Goal: Task Accomplishment & Management: Manage account settings

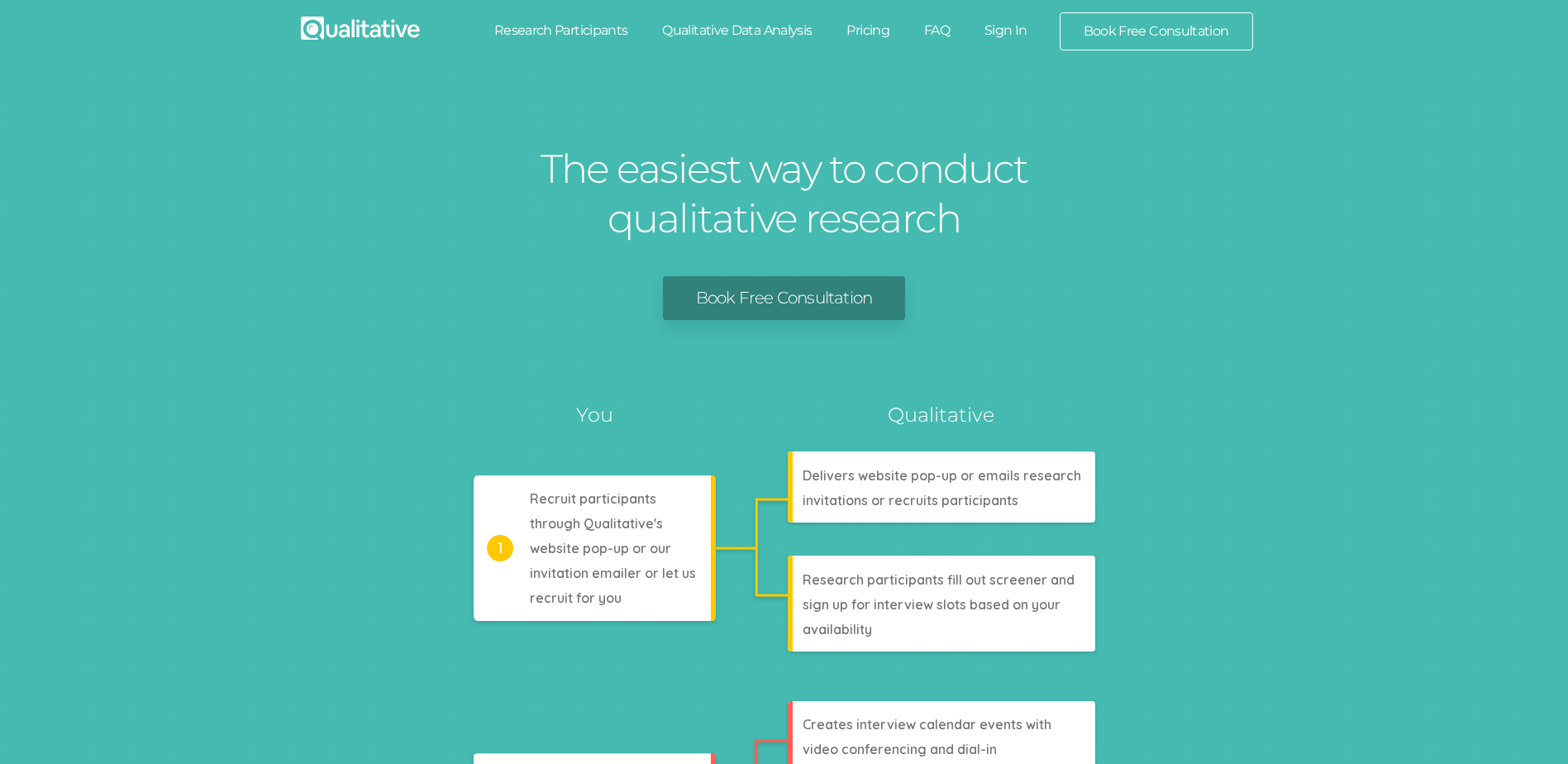
click at [994, 25] on link "Sign In" at bounding box center [1007, 31] width 78 height 36
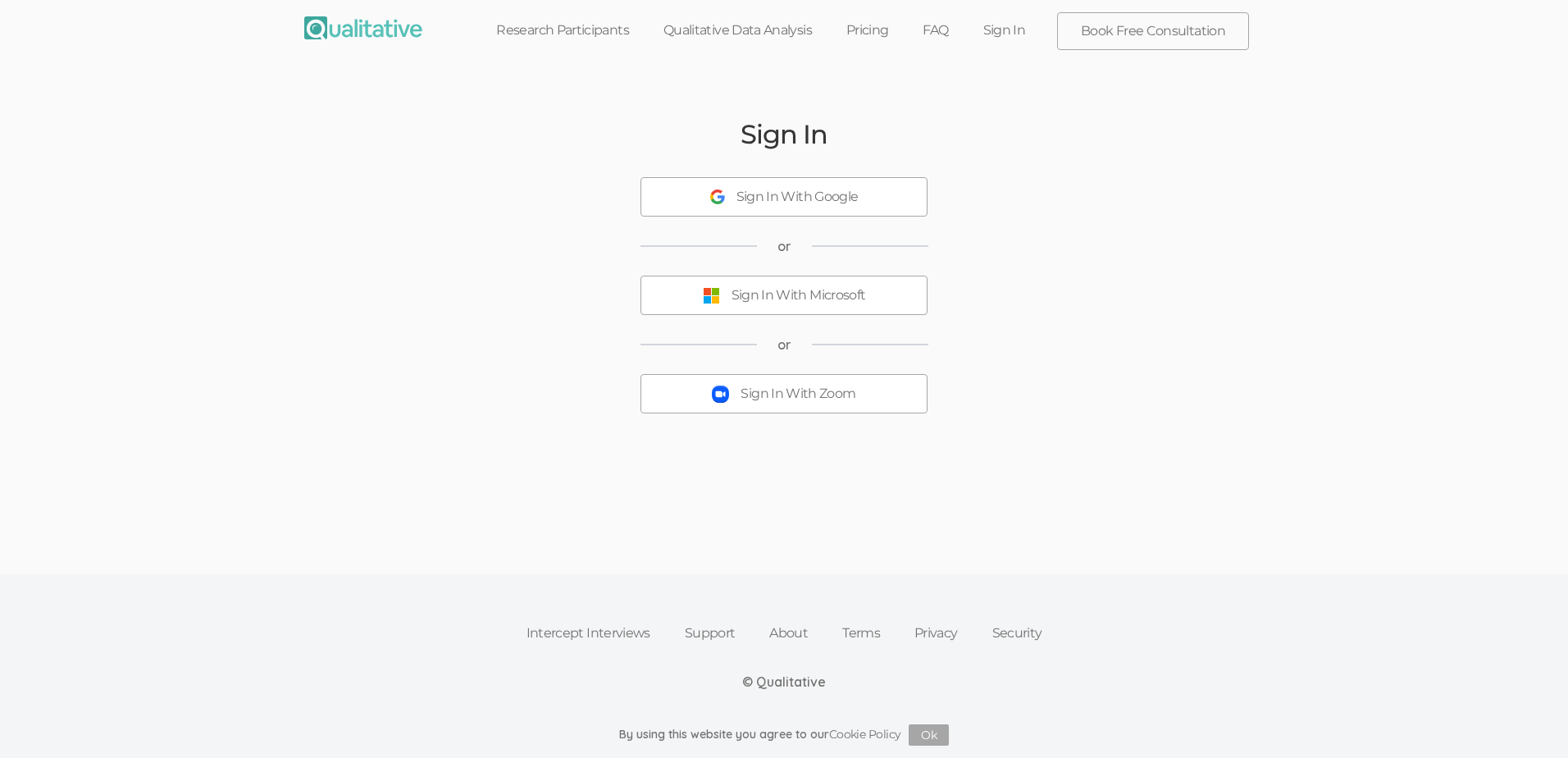
click at [767, 401] on div "Sign In With Zoom" at bounding box center [797, 394] width 114 height 19
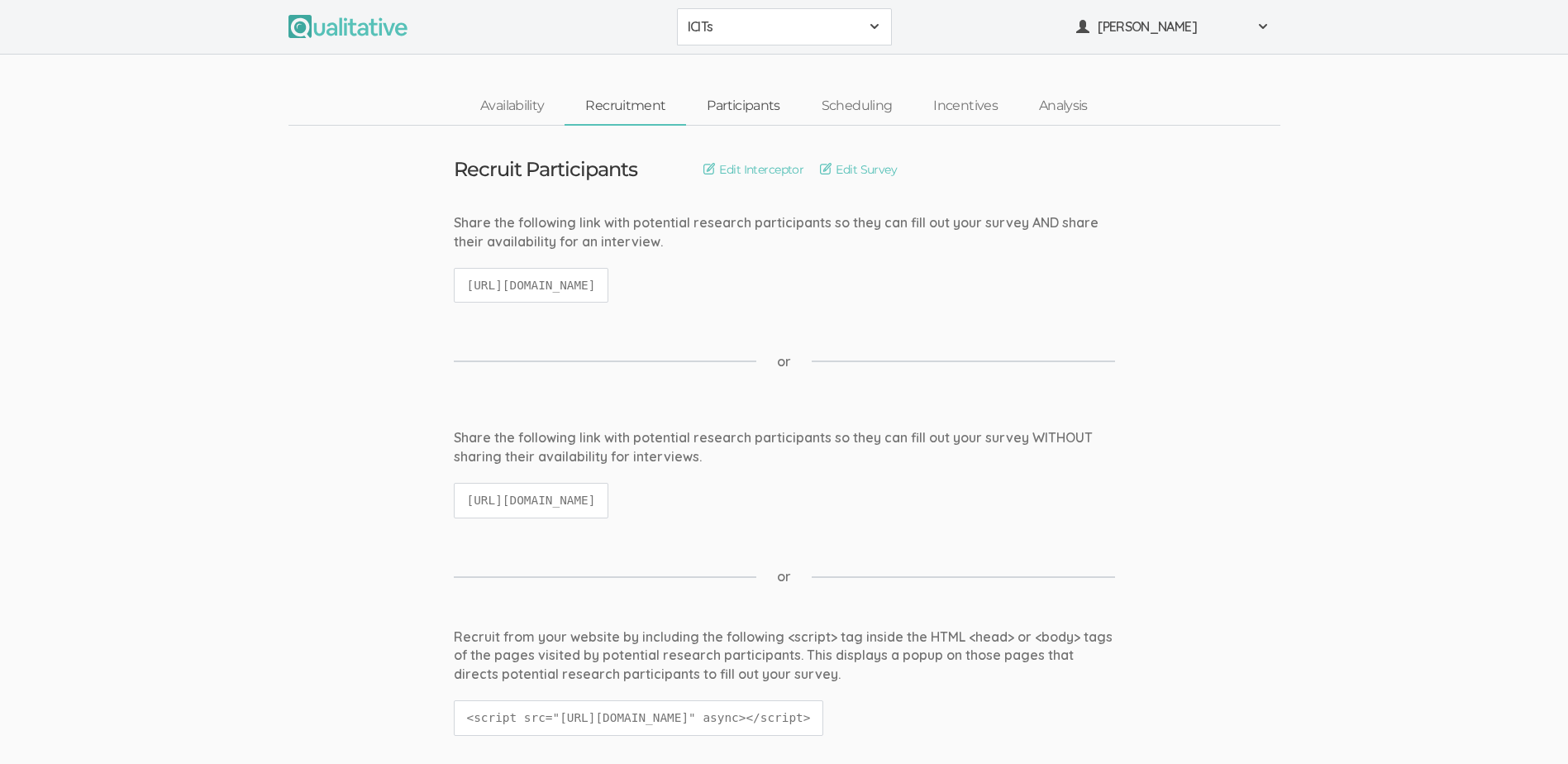
click at [752, 103] on link "Participants" at bounding box center [743, 106] width 114 height 36
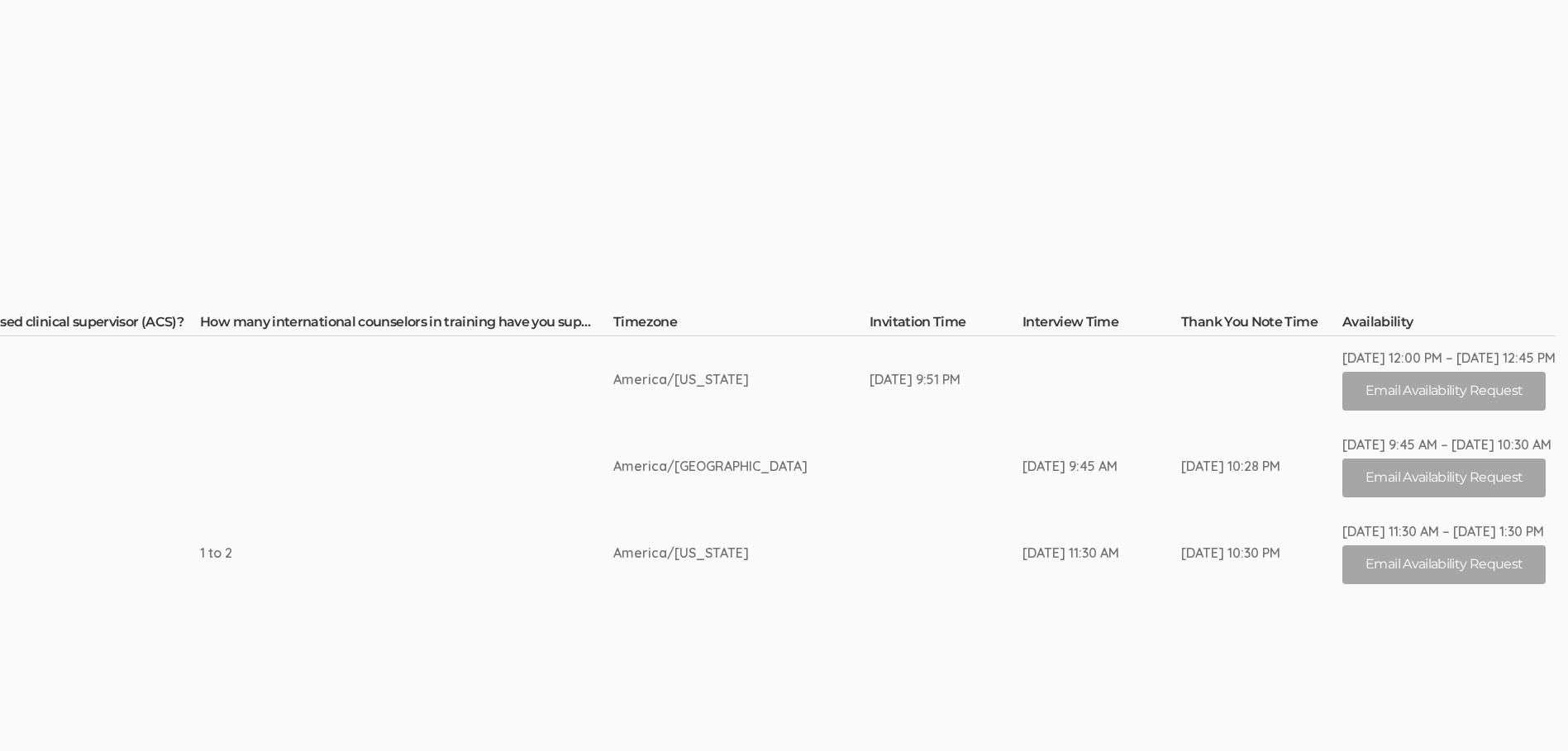
scroll to position [165, 3825]
click at [1375, 381] on button "Email Availability Request" at bounding box center [1444, 392] width 204 height 39
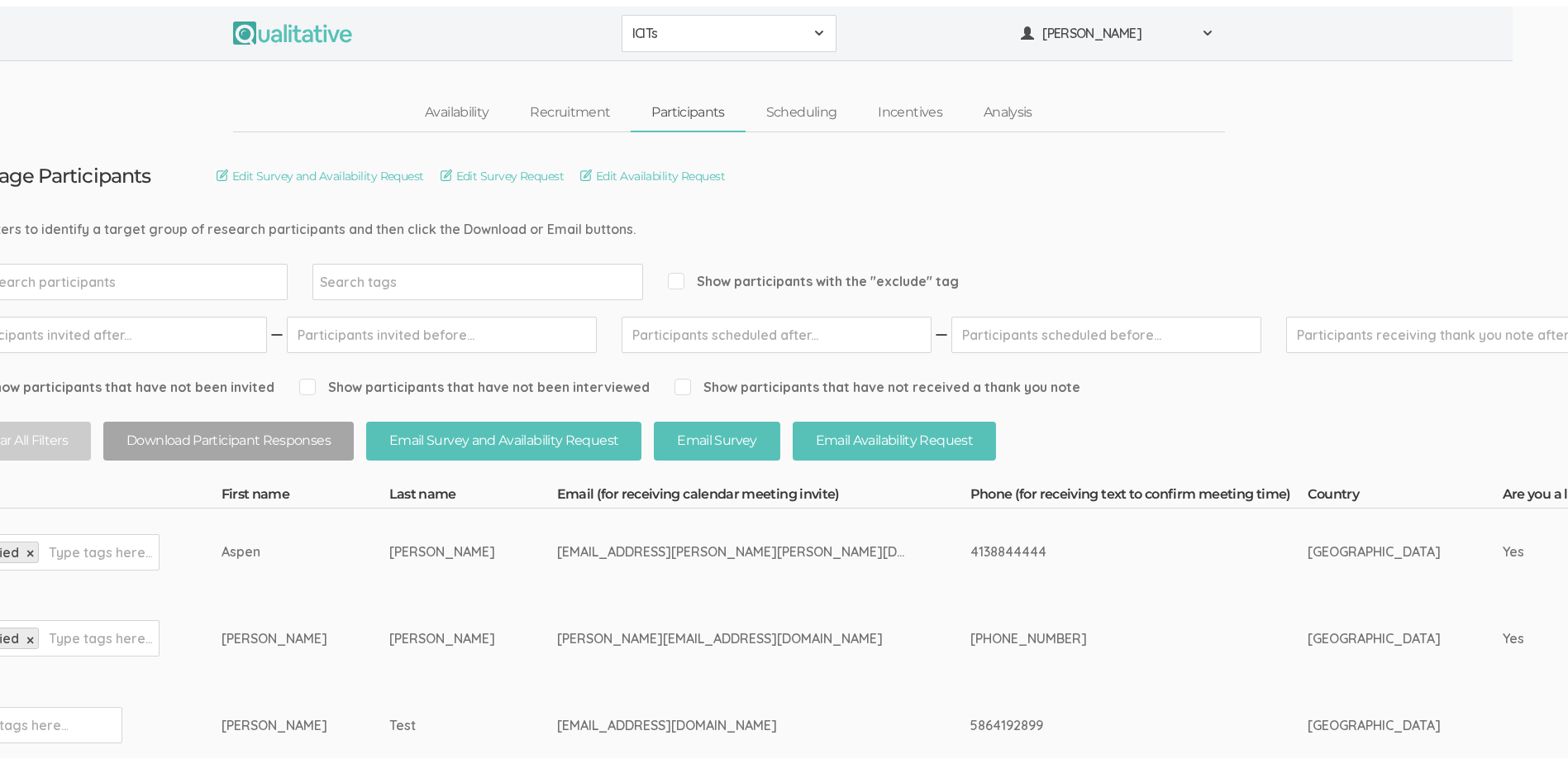
scroll to position [0, 0]
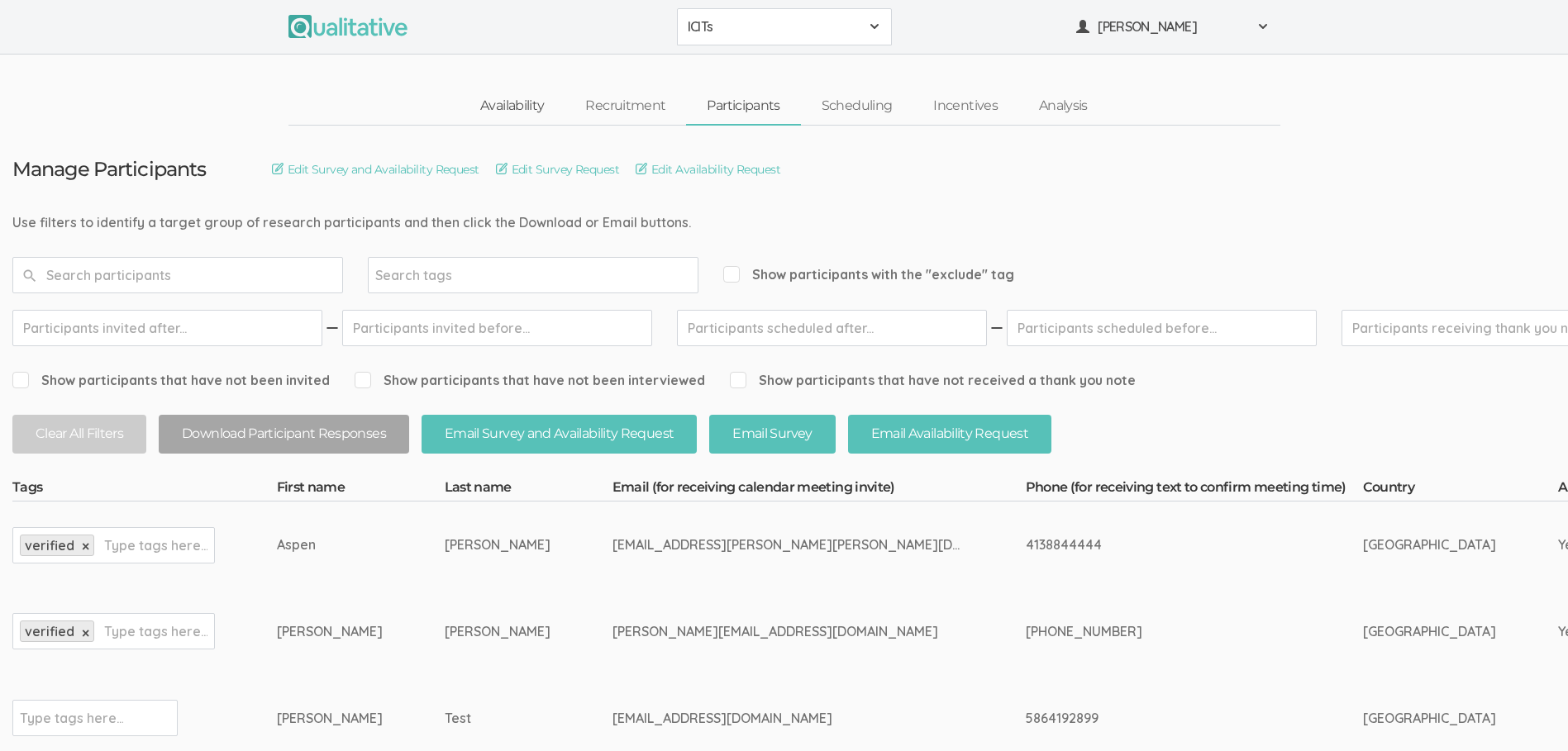
click at [511, 103] on link "Availability" at bounding box center [512, 106] width 105 height 36
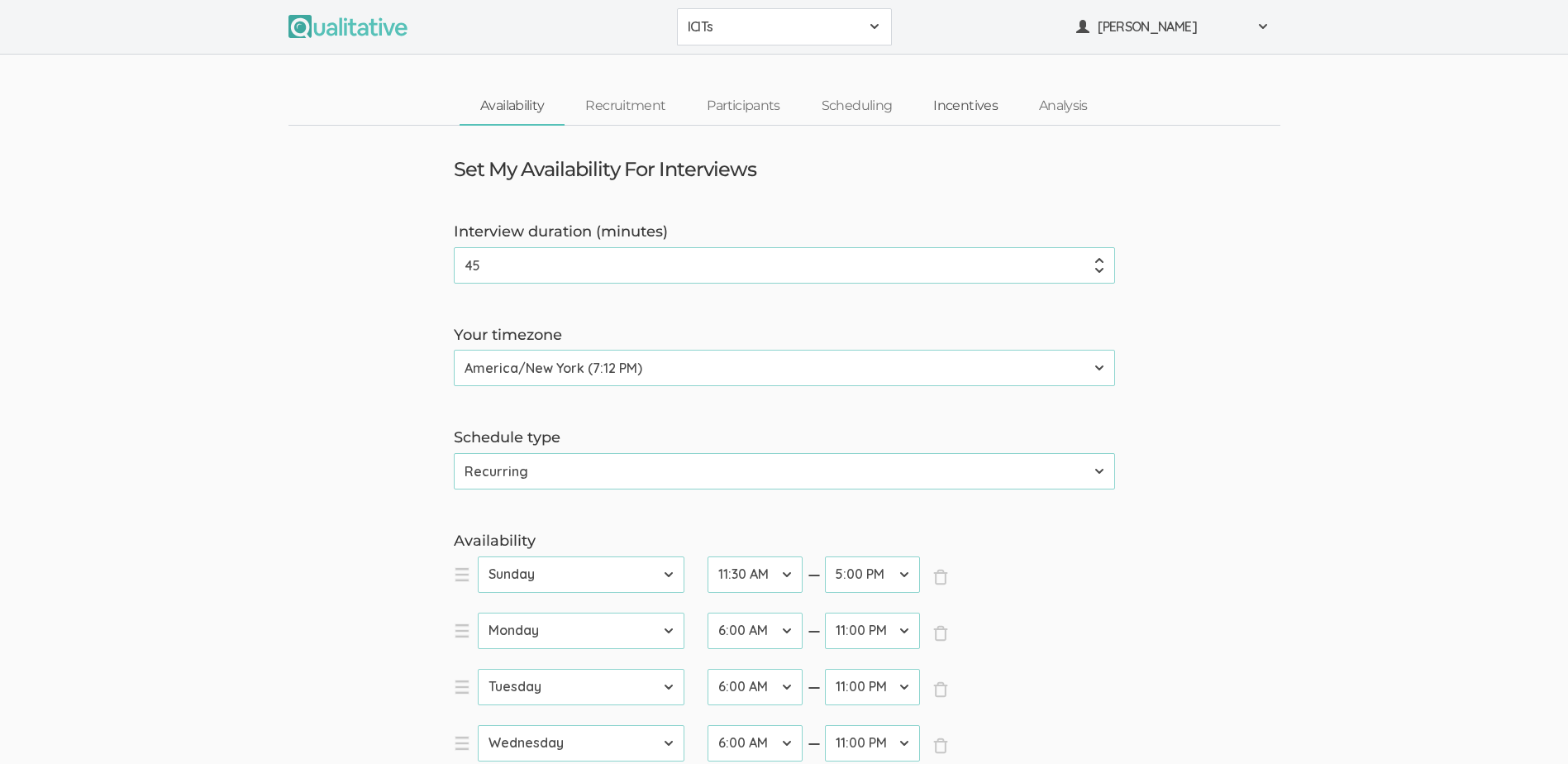
click at [970, 107] on link "Incentives" at bounding box center [965, 106] width 106 height 36
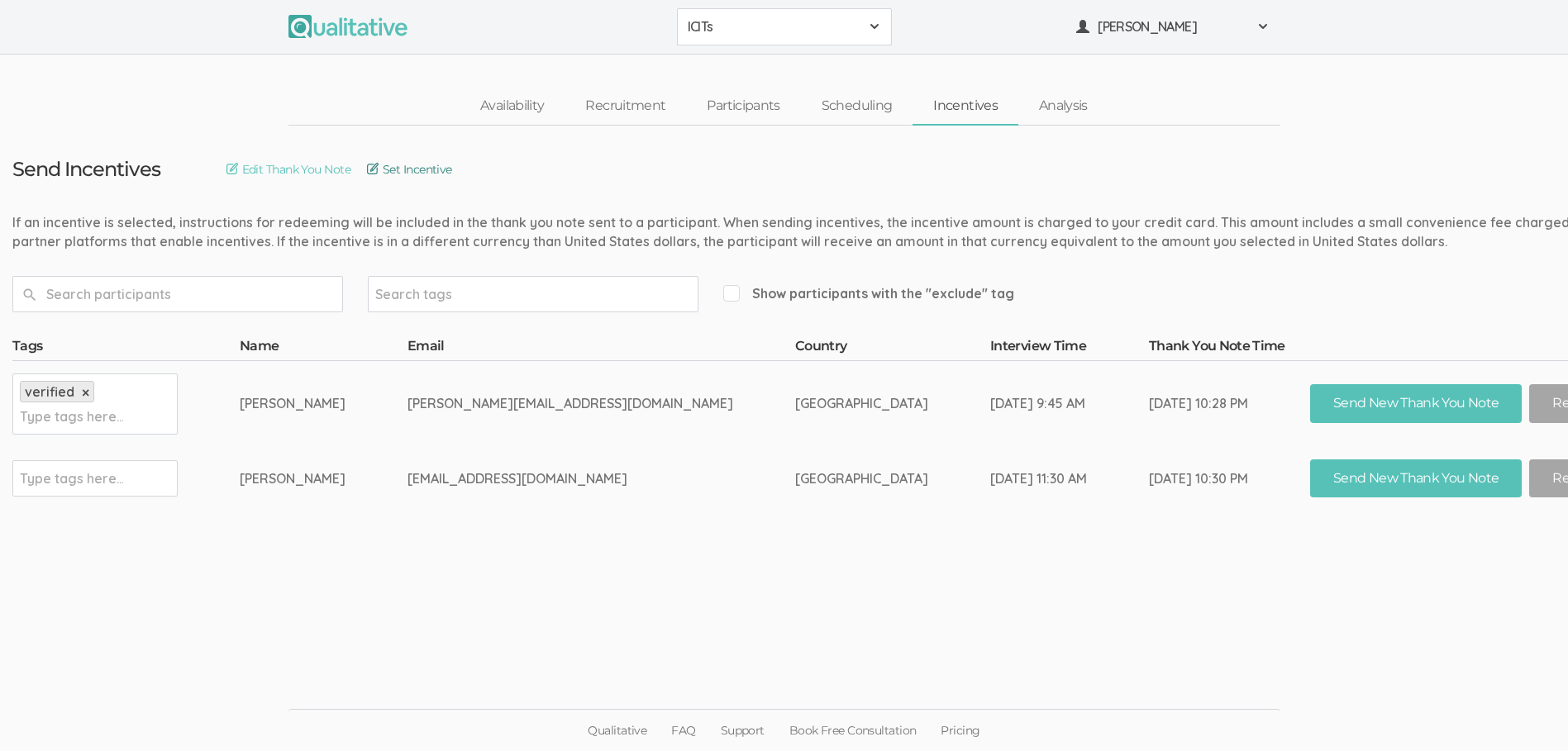
click at [395, 173] on link "Set Incentive" at bounding box center [410, 169] width 85 height 18
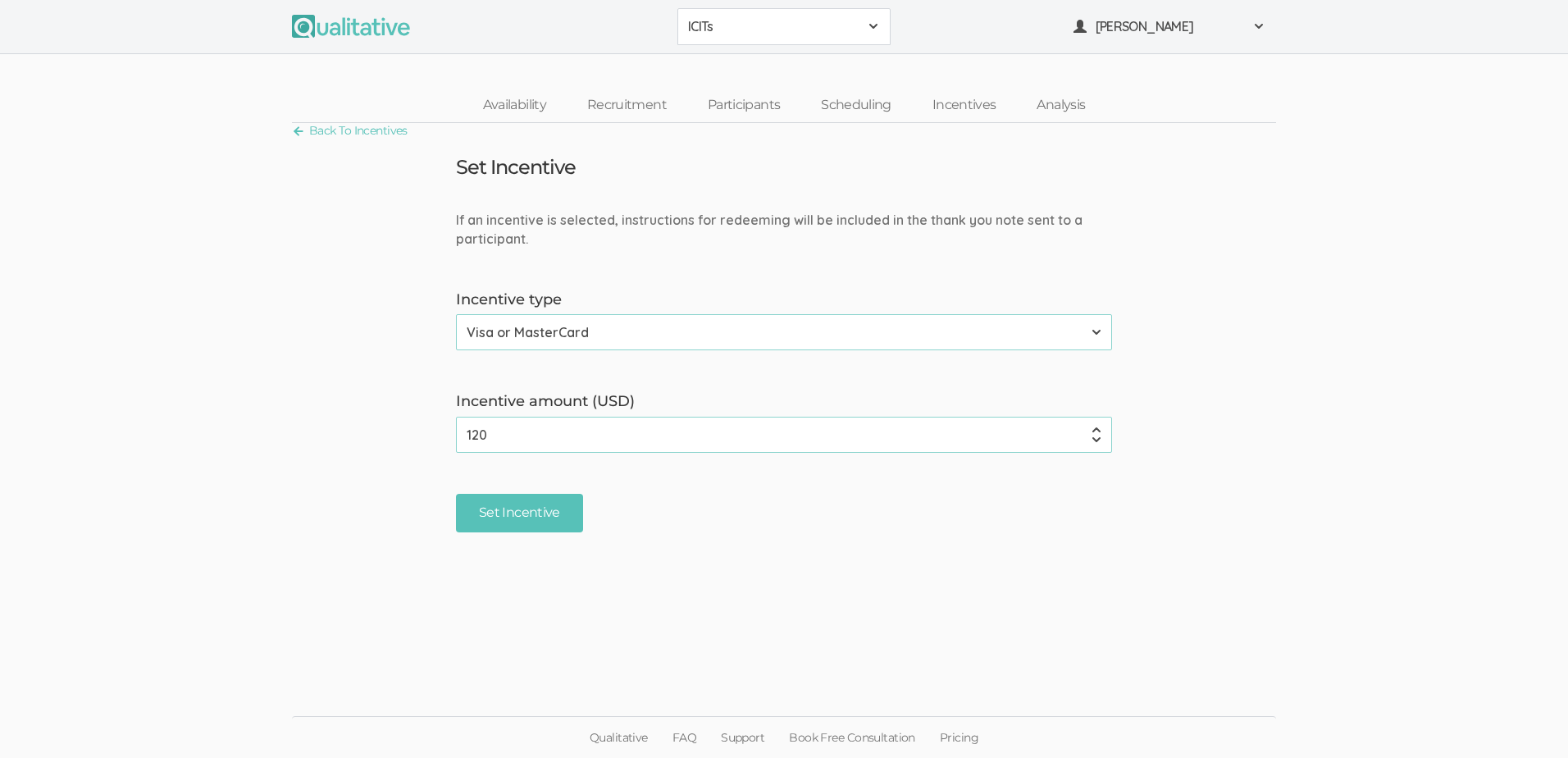
click at [490, 436] on input "120" at bounding box center [784, 434] width 656 height 36
type input "125"
click at [511, 514] on input "Set Incentive" at bounding box center [519, 513] width 127 height 39
click at [853, 100] on link "Scheduling" at bounding box center [856, 105] width 112 height 35
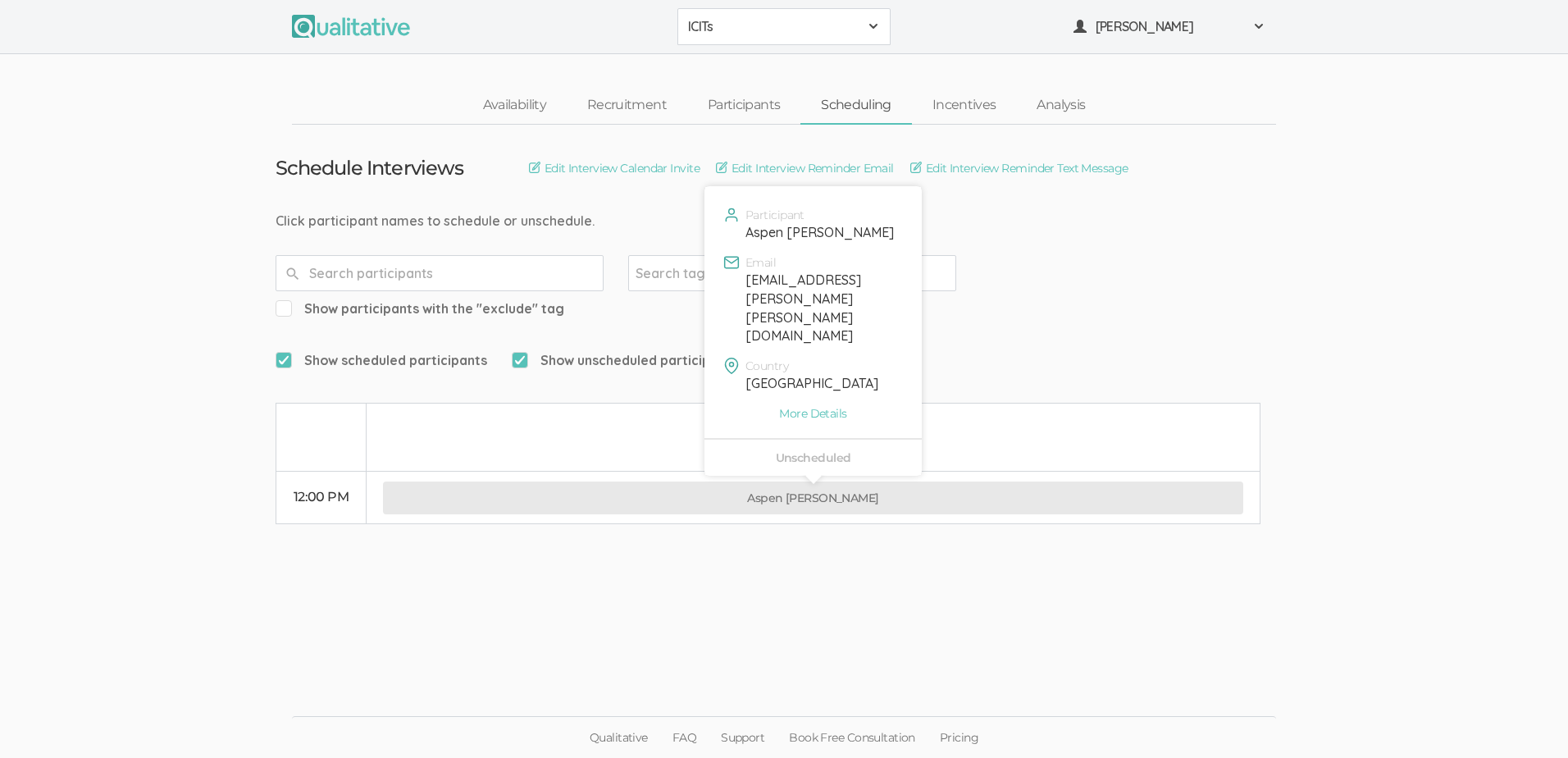
click at [771, 481] on button "Aspen [PERSON_NAME]" at bounding box center [813, 497] width 861 height 33
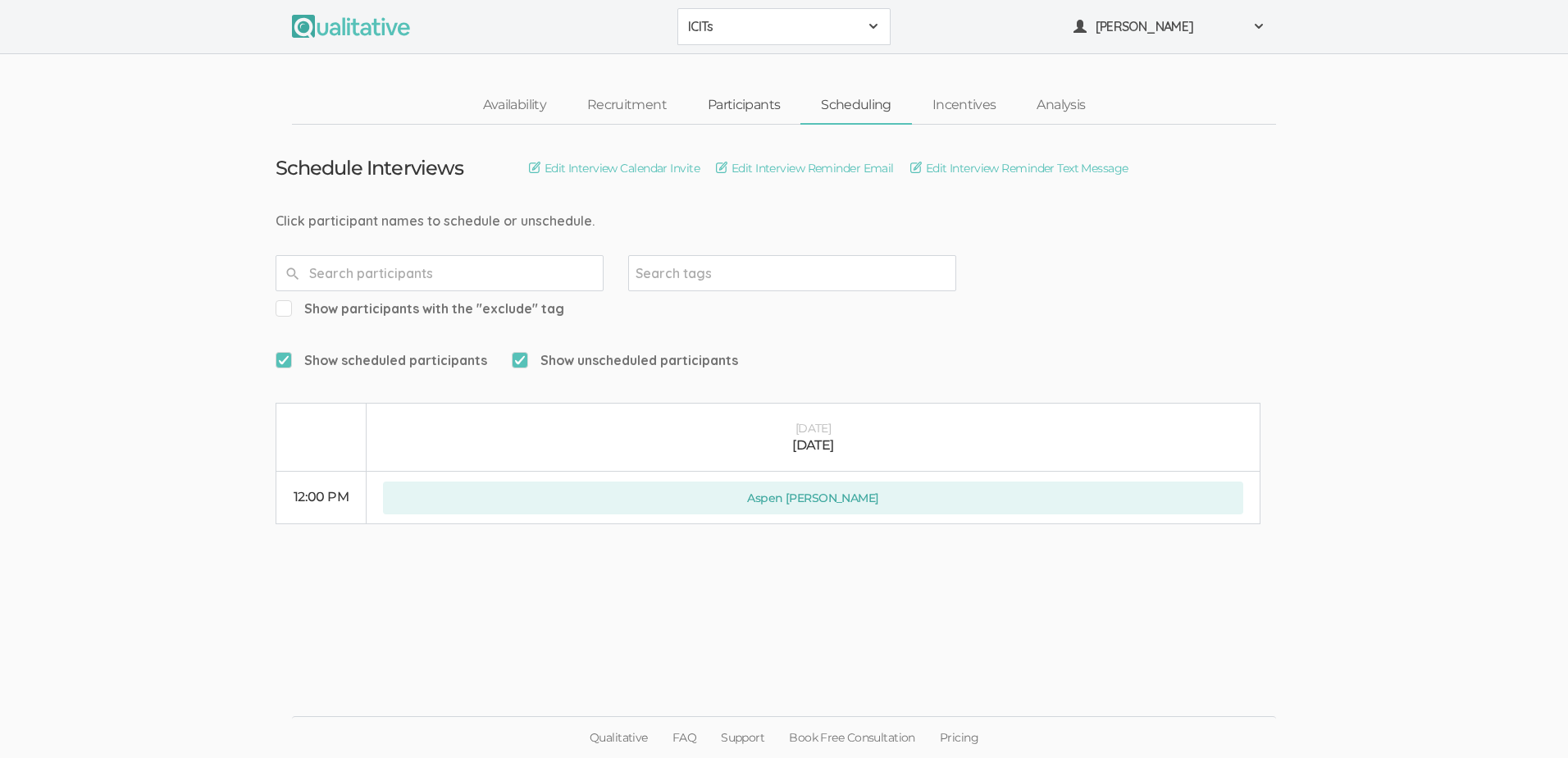
click at [745, 103] on link "Participants" at bounding box center [744, 105] width 114 height 35
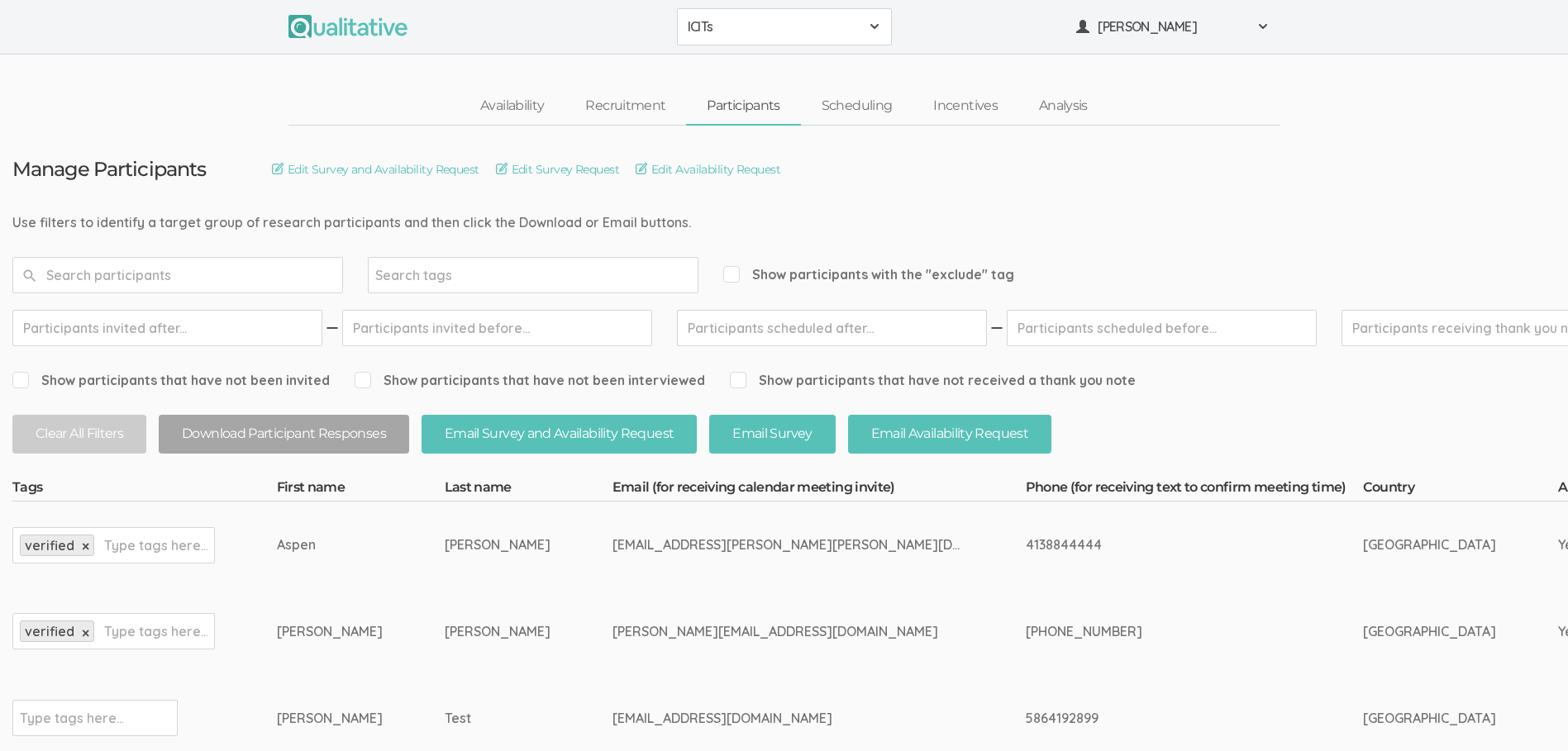
drag, startPoint x: 695, startPoint y: 546, endPoint x: 511, endPoint y: 554, distance: 184.2
copy tr "[EMAIL_ADDRESS][PERSON_NAME][PERSON_NAME][DOMAIN_NAME]"
click at [630, 108] on link "Recruitment" at bounding box center [625, 106] width 121 height 36
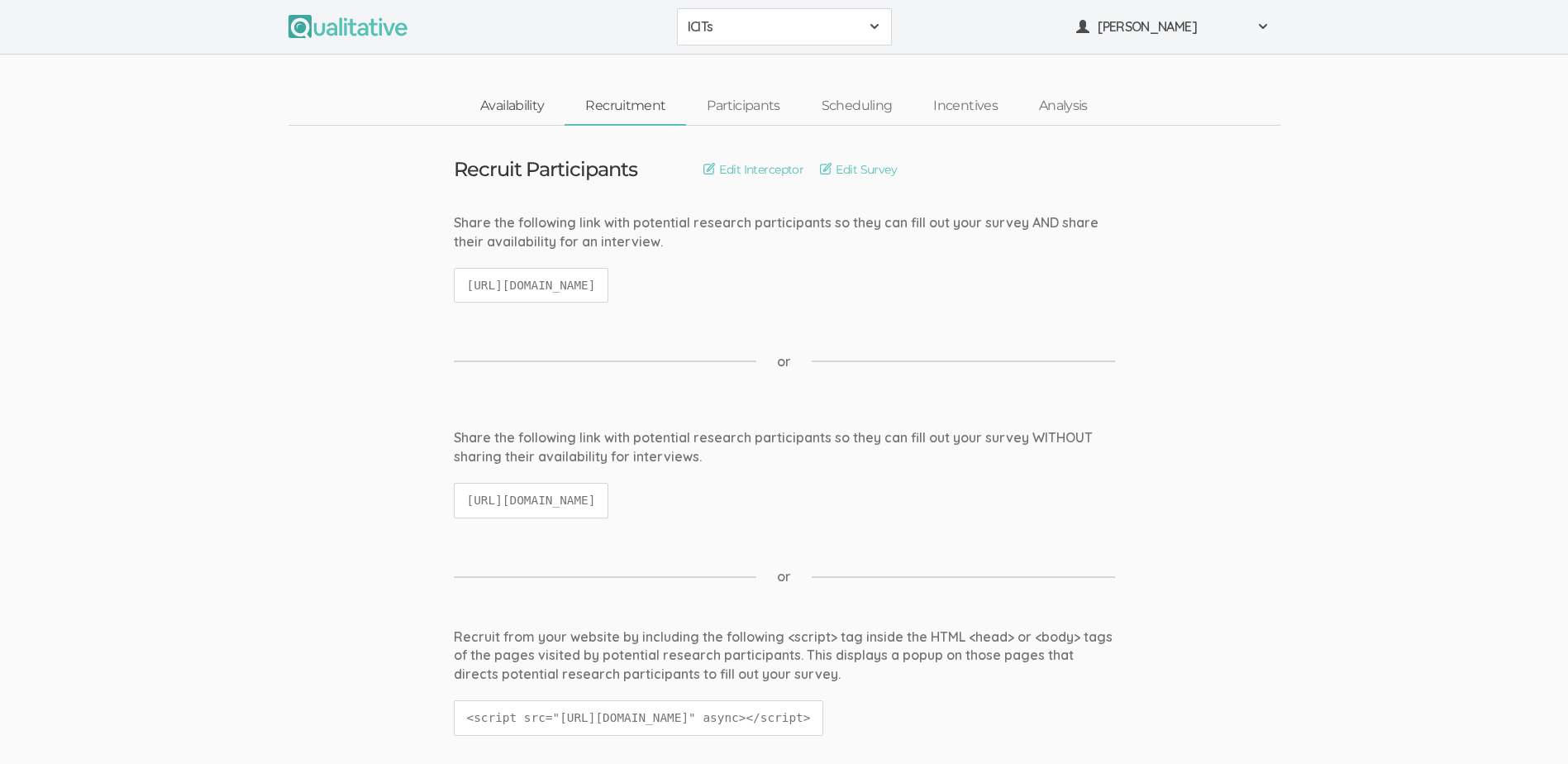
click at [525, 100] on link "Availability" at bounding box center [512, 106] width 105 height 36
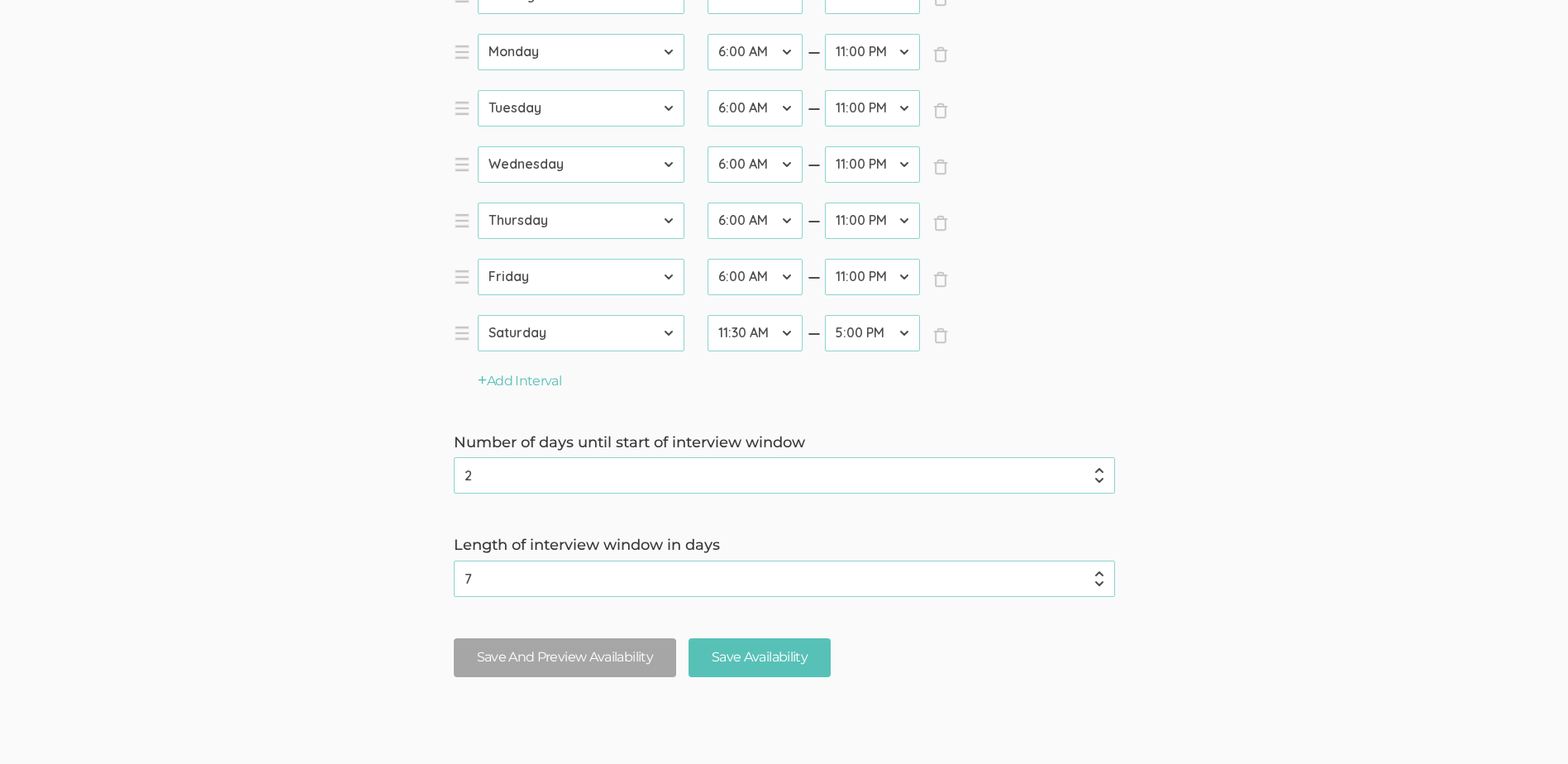
scroll to position [638, 0]
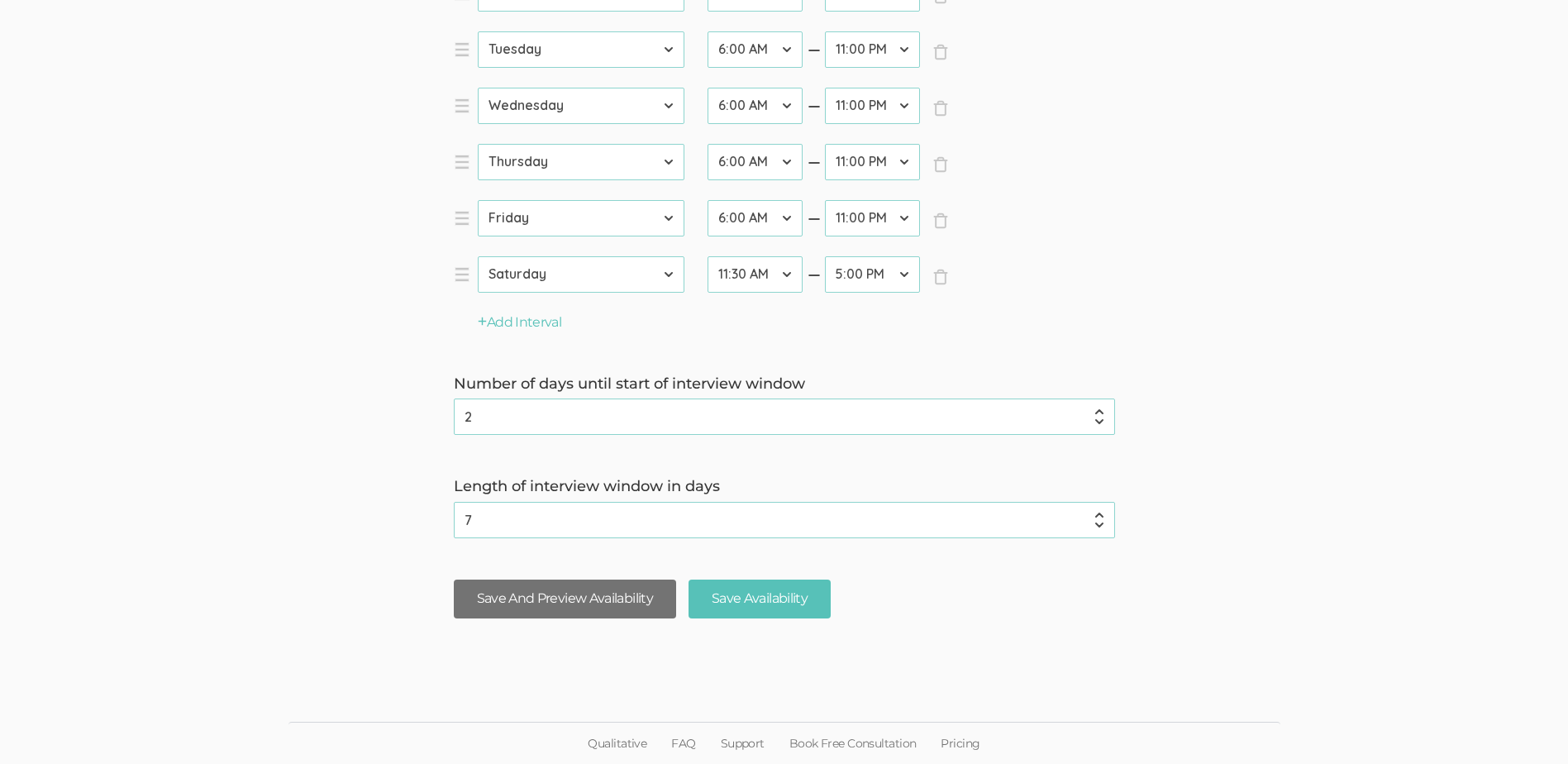
click at [589, 599] on button "Save And Preview Availability" at bounding box center [565, 599] width 222 height 39
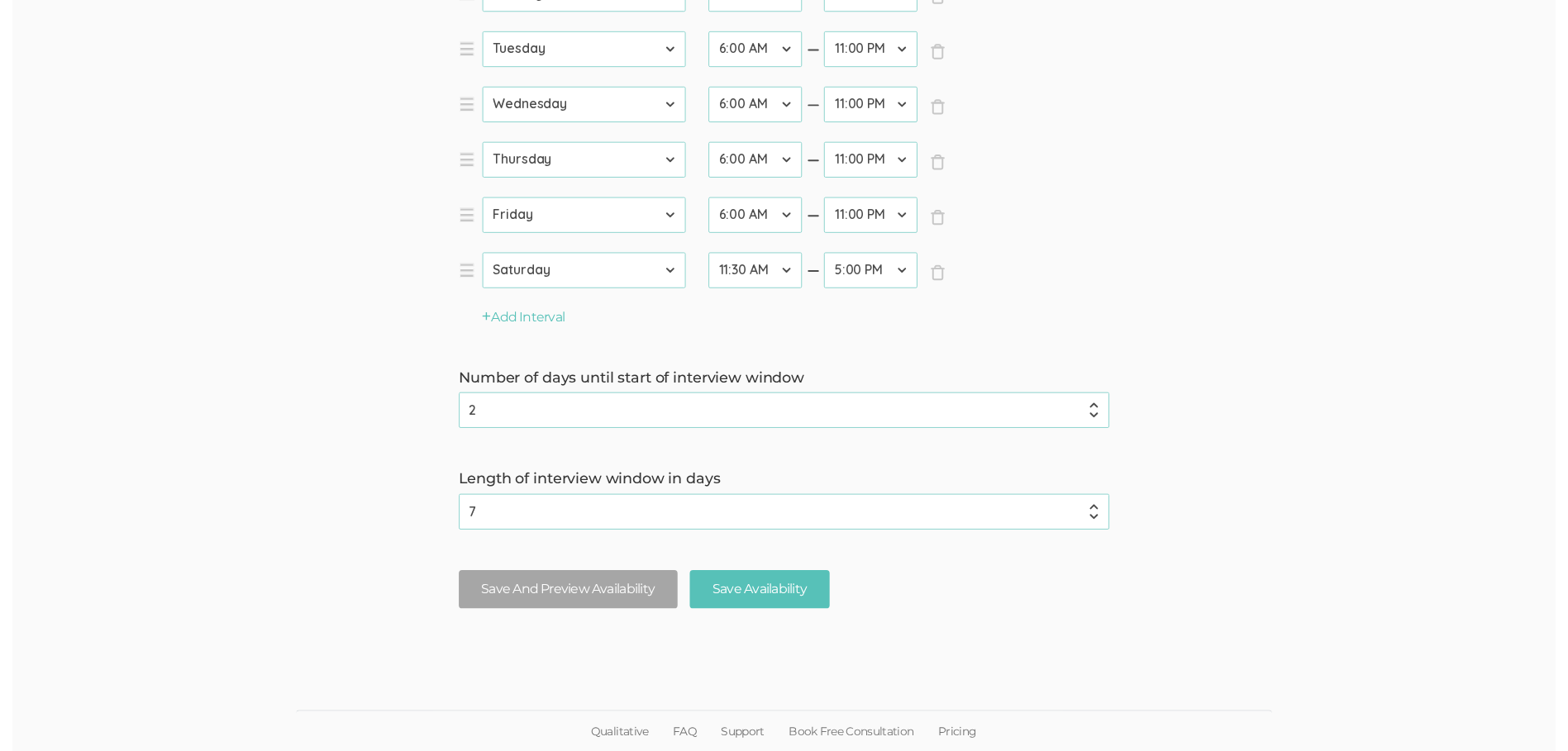
scroll to position [0, 0]
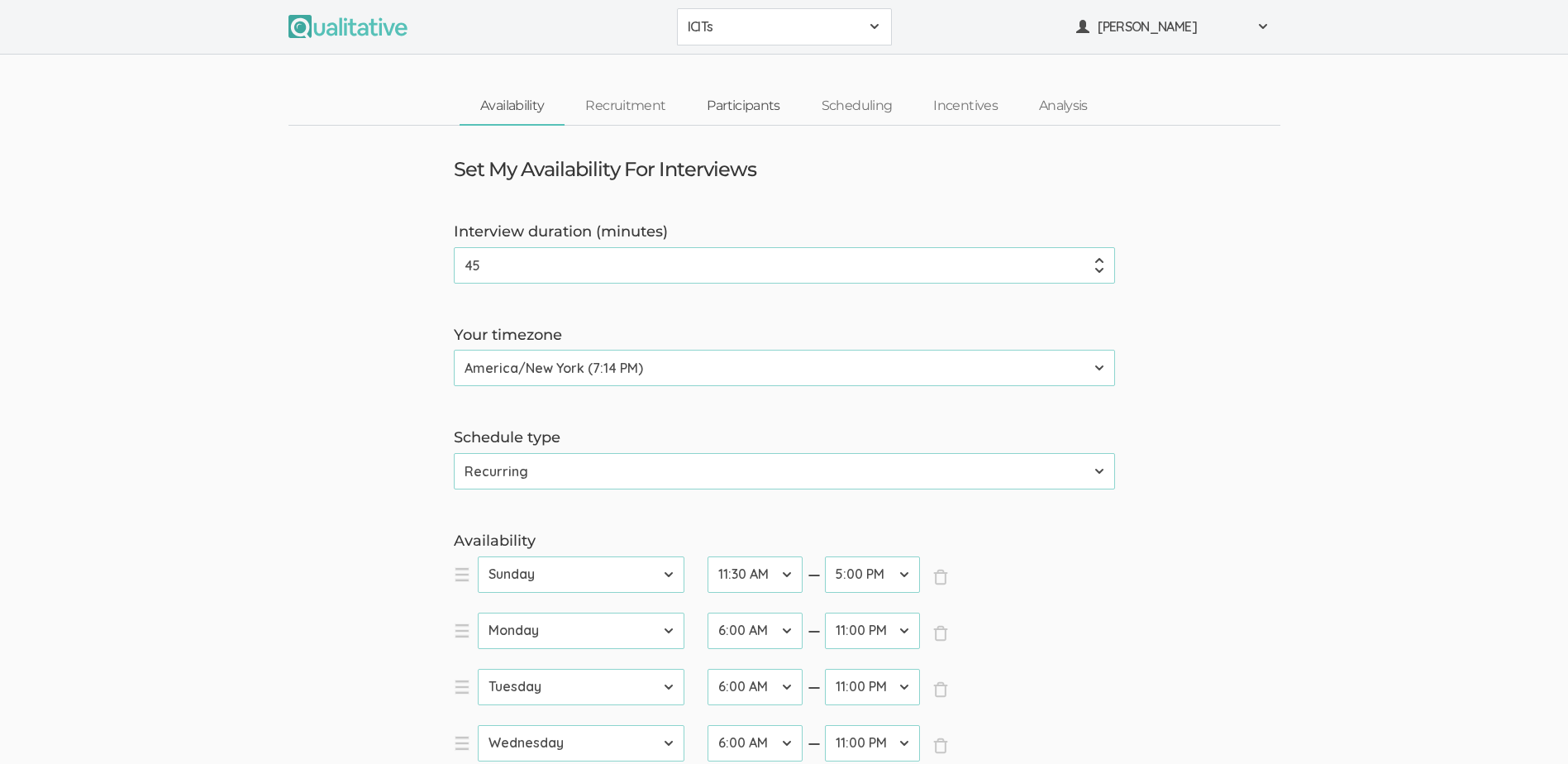
click at [723, 103] on link "Participants" at bounding box center [743, 106] width 114 height 36
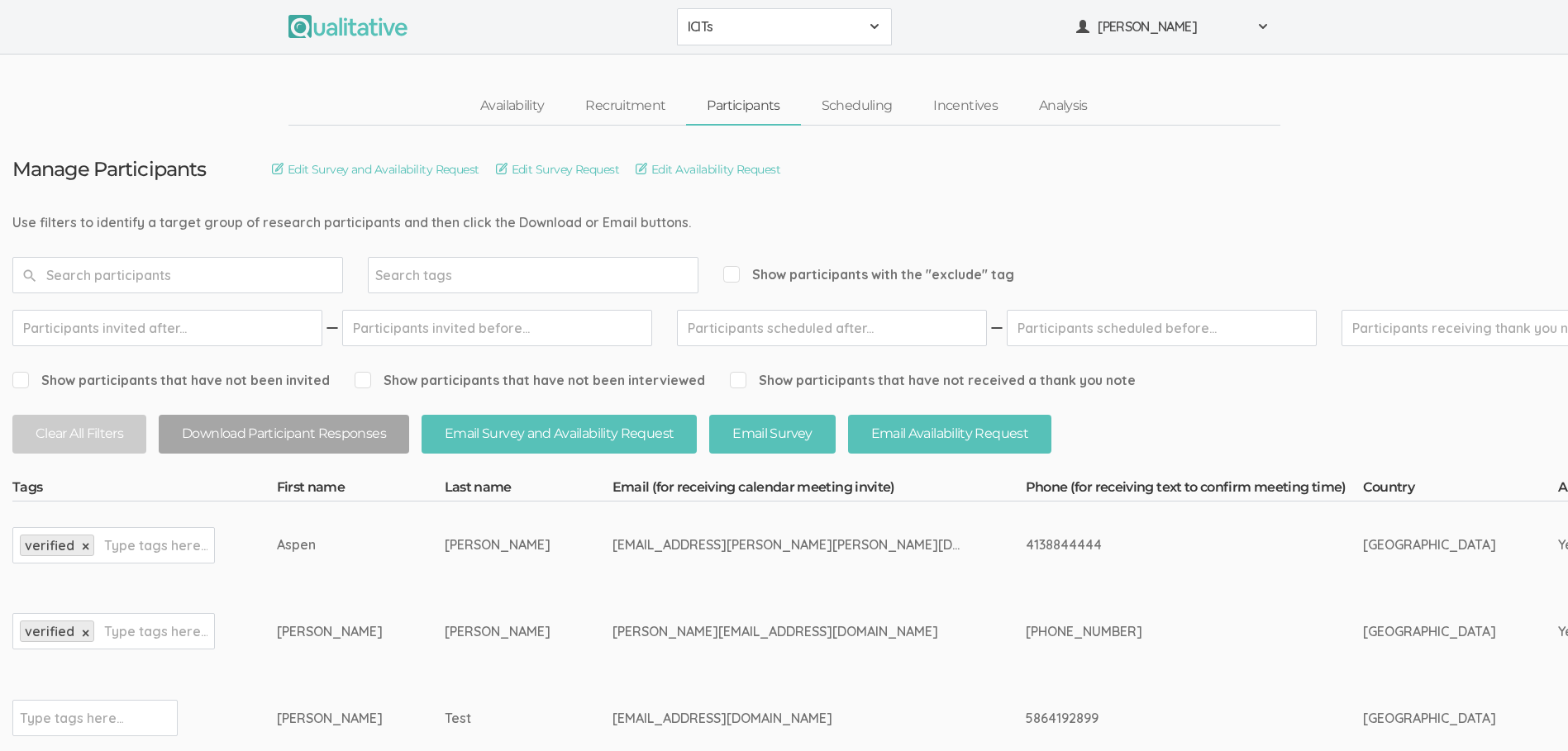
scroll to position [202, 0]
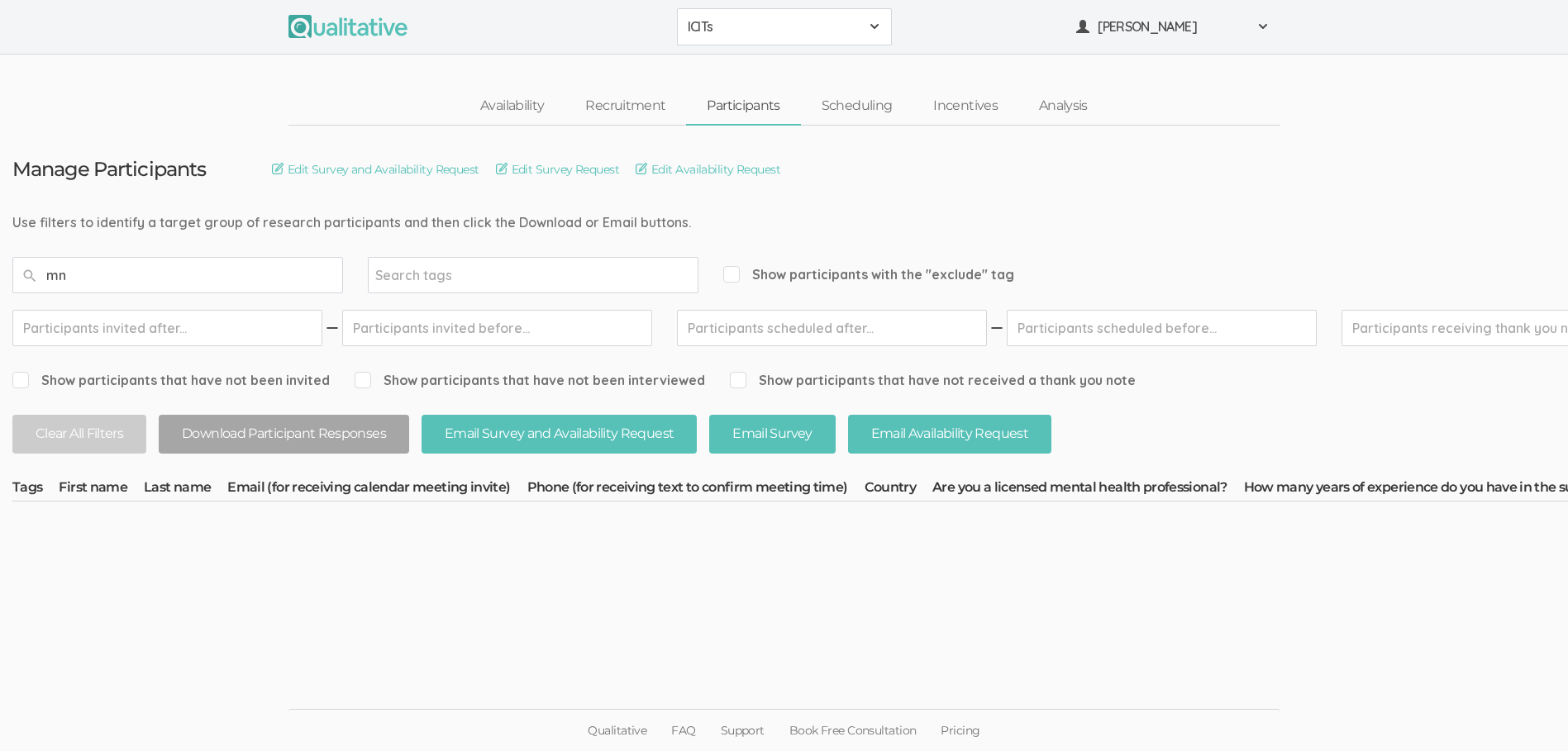
type input "mn"
click at [751, 101] on link "Participants" at bounding box center [743, 106] width 114 height 36
click at [745, 108] on link "Participants" at bounding box center [743, 106] width 114 height 36
click at [605, 108] on link "Recruitment" at bounding box center [625, 106] width 121 height 36
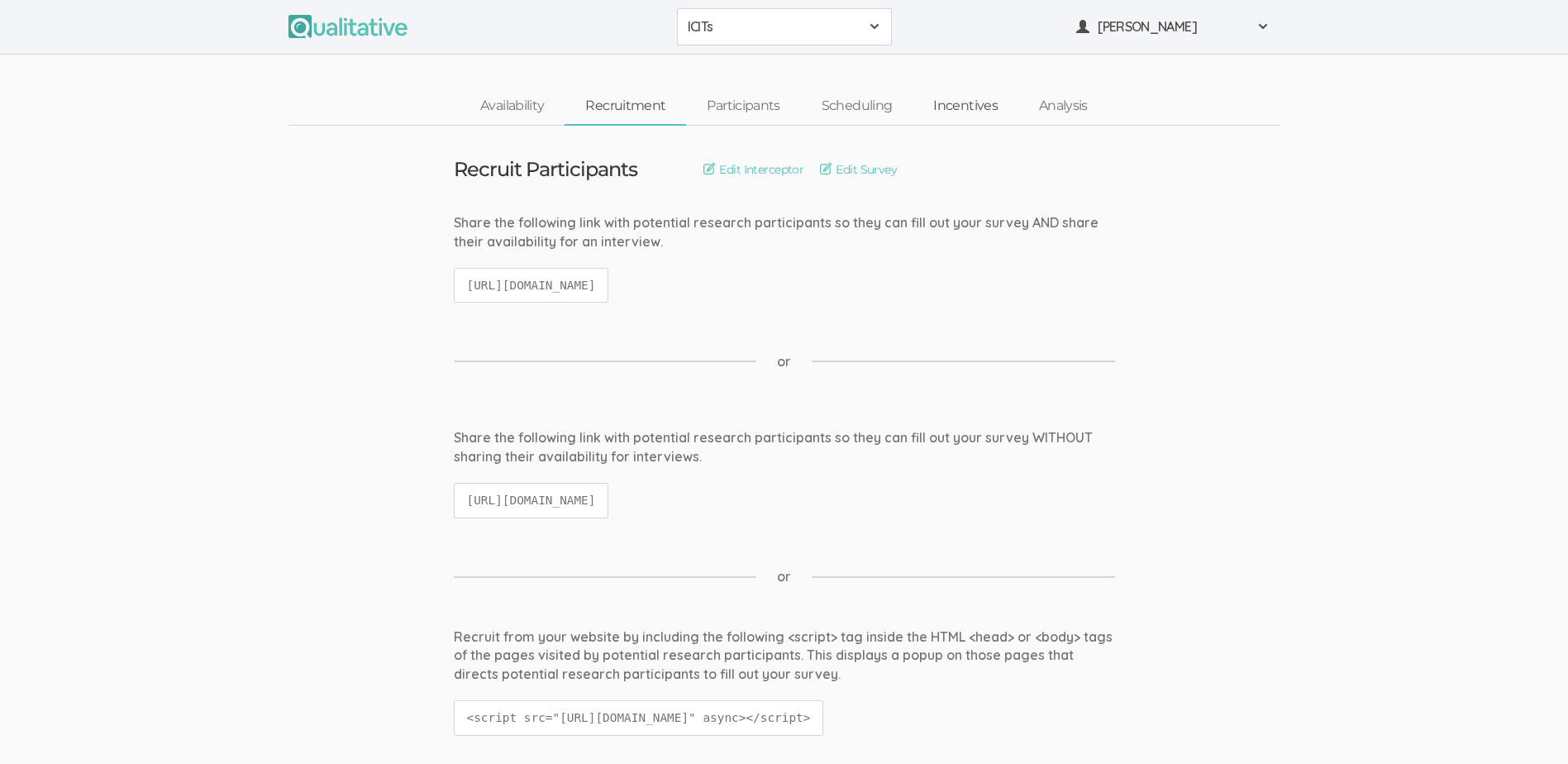
click at [977, 109] on link "Incentives" at bounding box center [965, 106] width 106 height 36
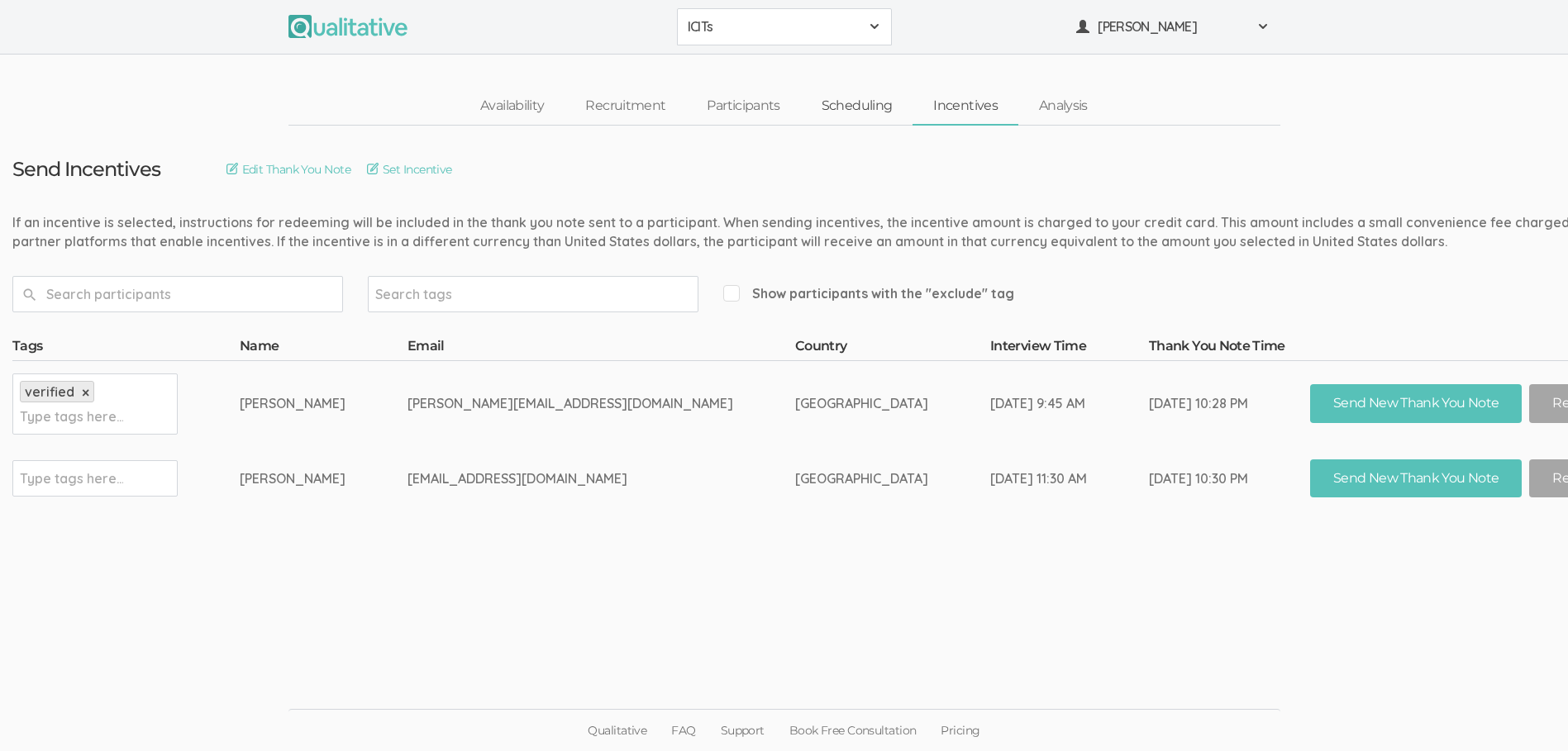
click at [840, 101] on link "Scheduling" at bounding box center [857, 106] width 113 height 36
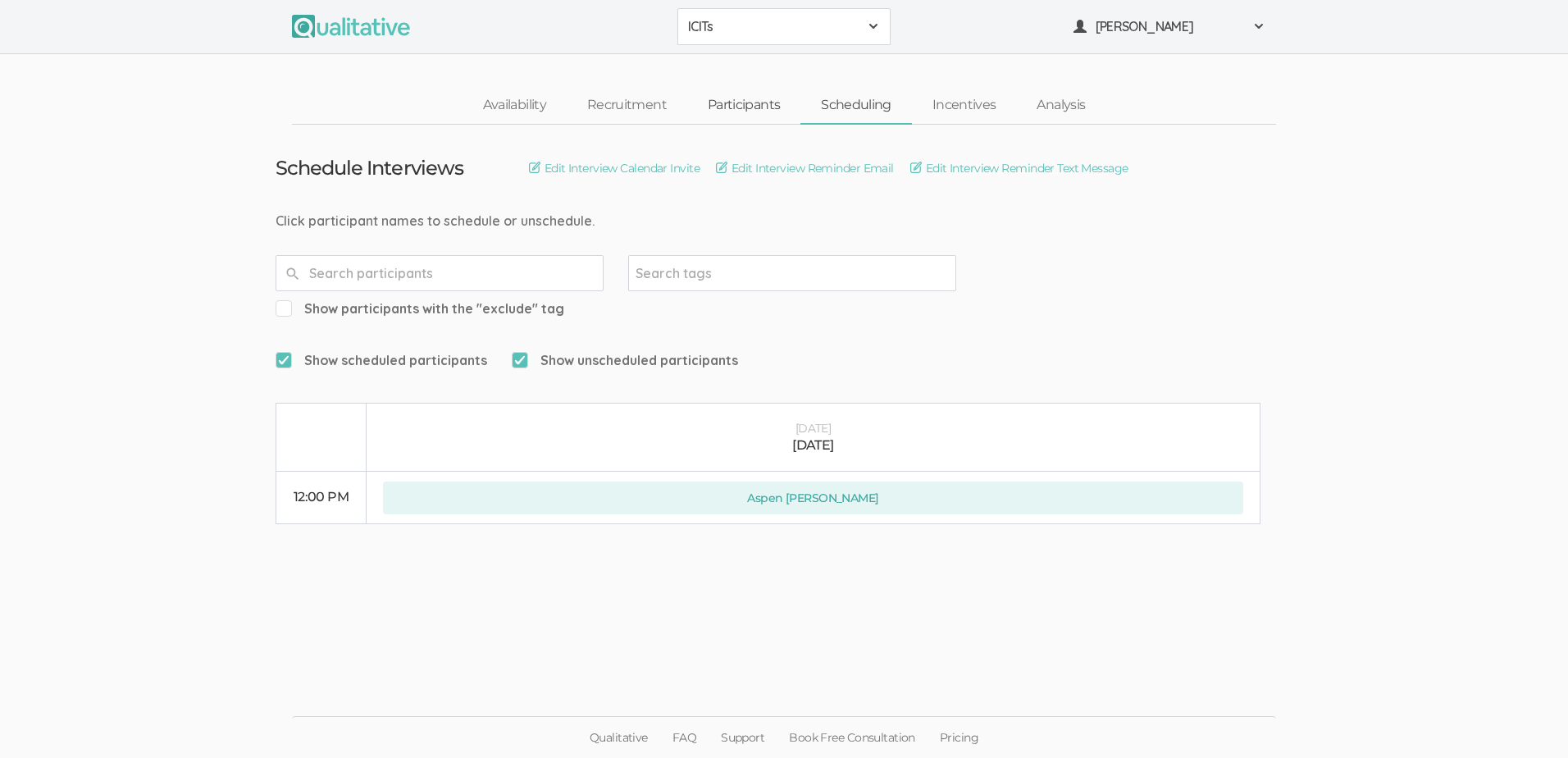
click at [750, 101] on link "Participants" at bounding box center [744, 105] width 114 height 35
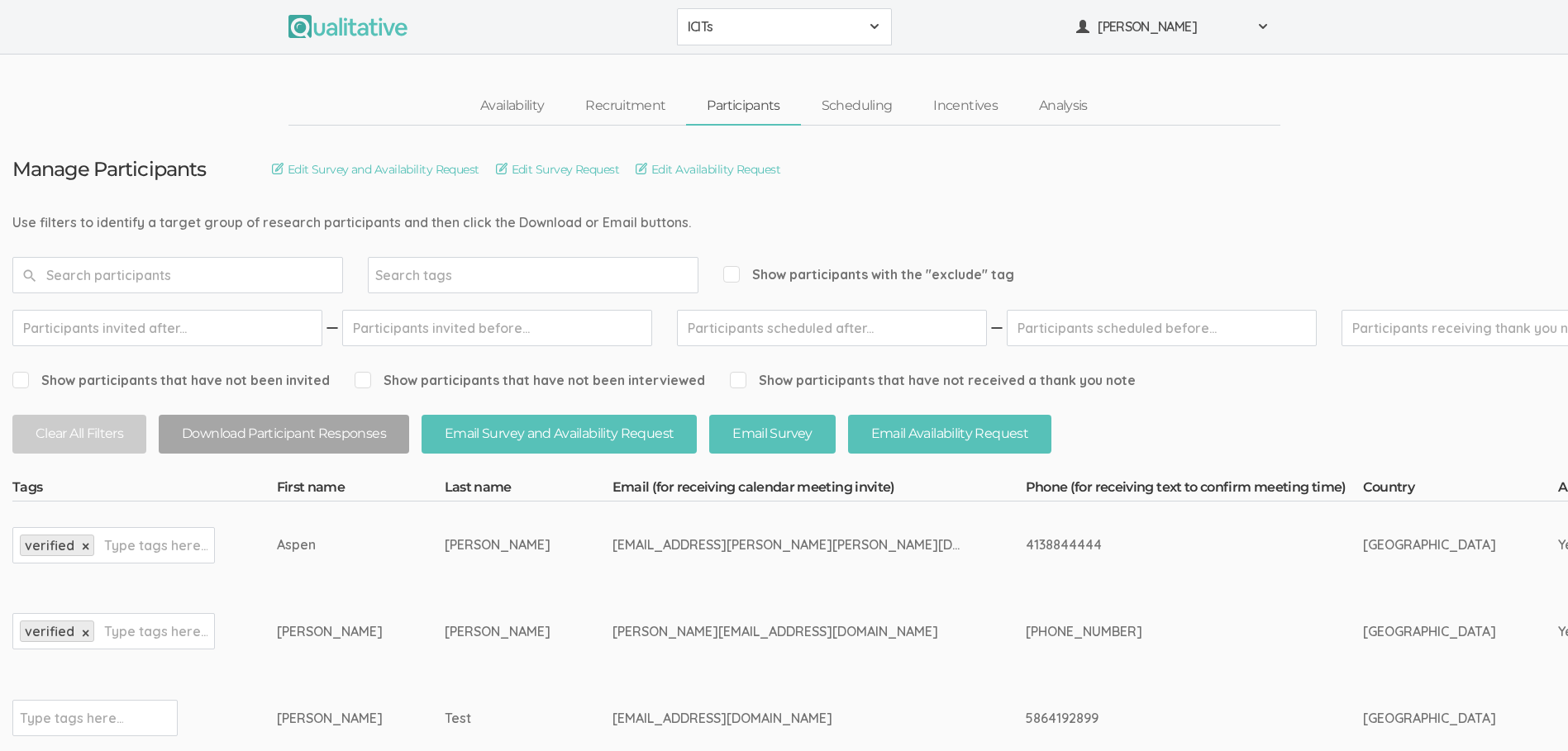
scroll to position [82, 0]
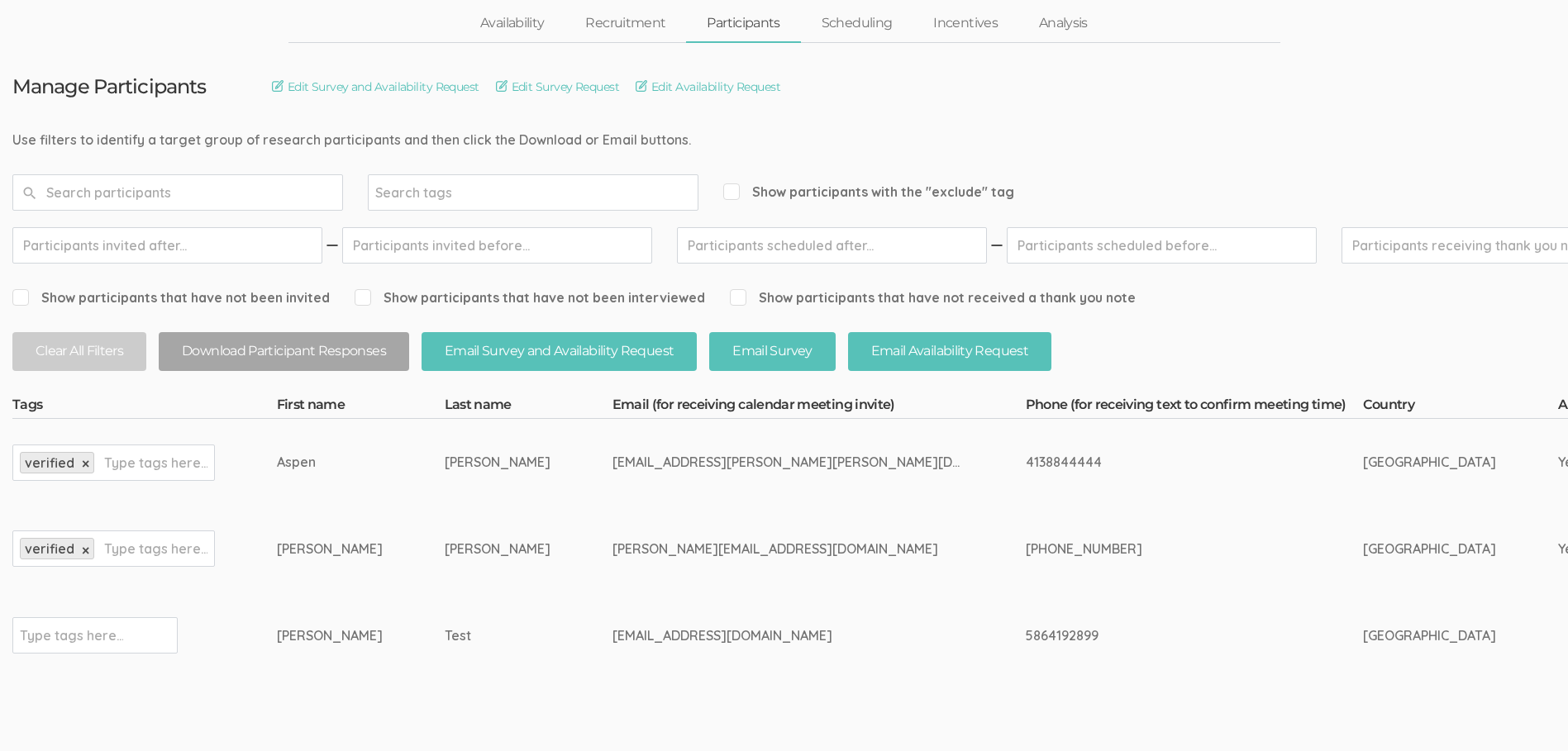
drag, startPoint x: 694, startPoint y: 462, endPoint x: 502, endPoint y: 472, distance: 192.3
copy tr "[EMAIL_ADDRESS][PERSON_NAME][PERSON_NAME][DOMAIN_NAME]"
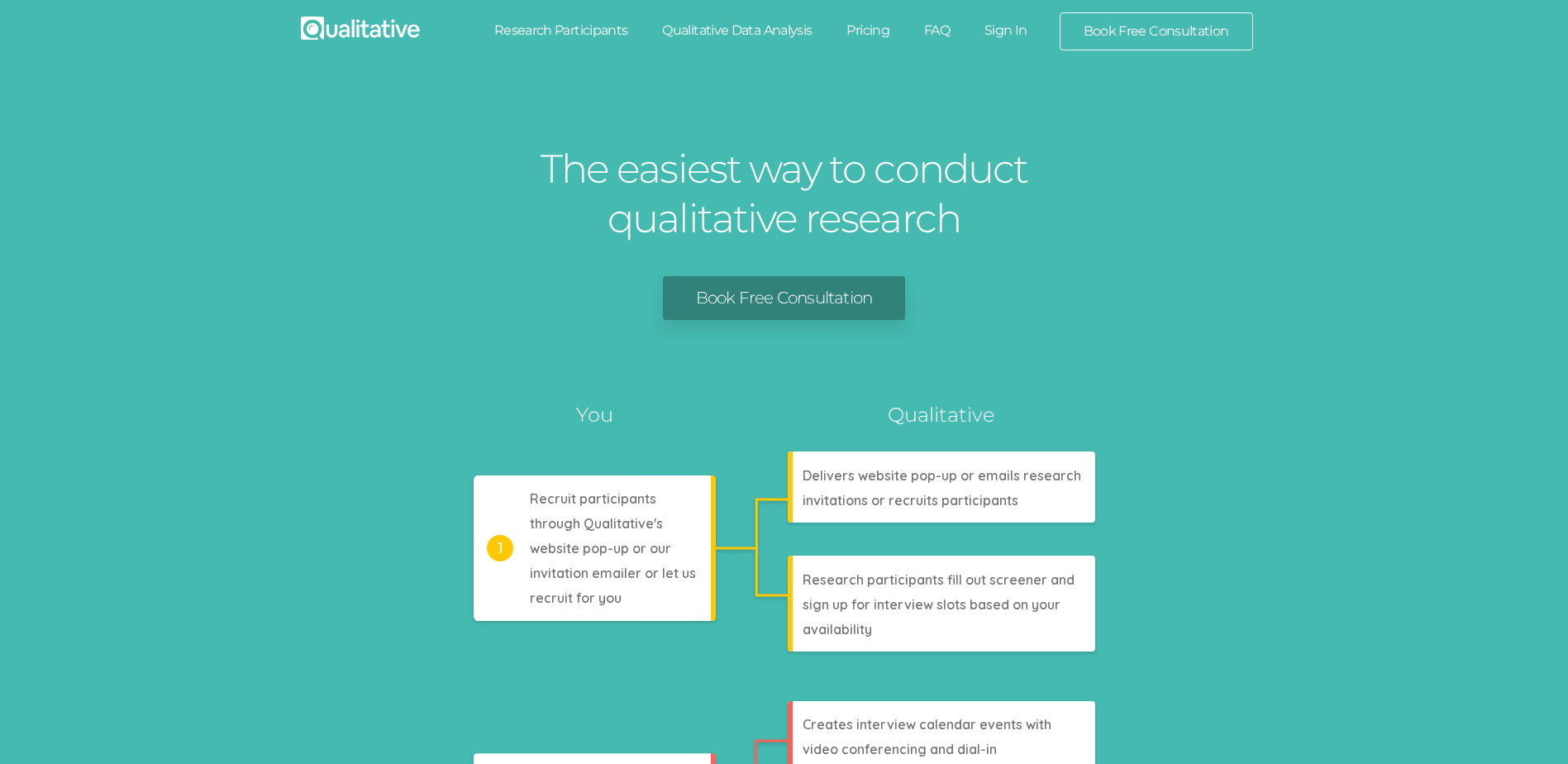
click at [995, 33] on link "Sign In" at bounding box center [1007, 31] width 78 height 36
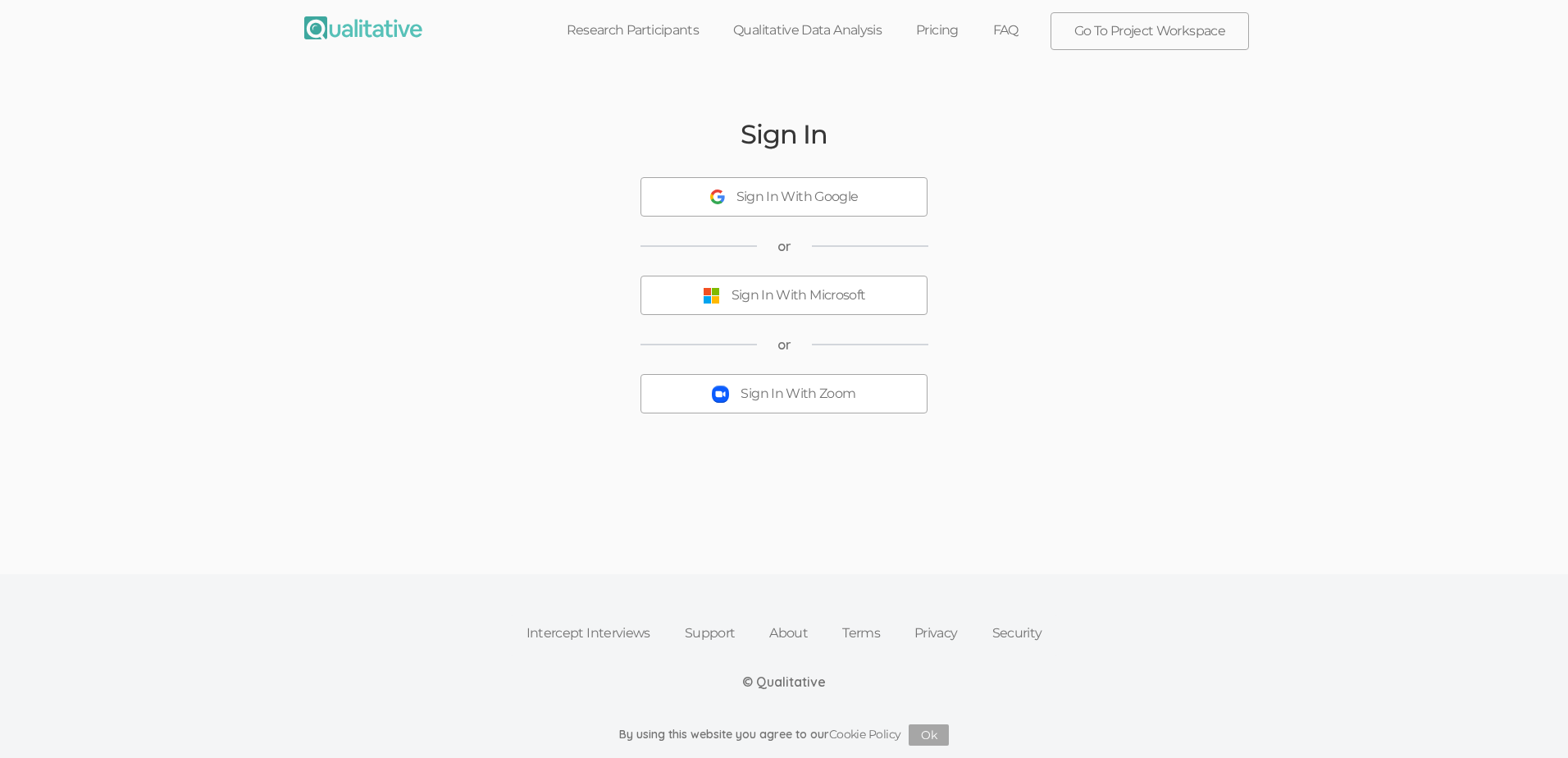
click at [807, 403] on div "Sign In With Zoom" at bounding box center [797, 394] width 114 height 19
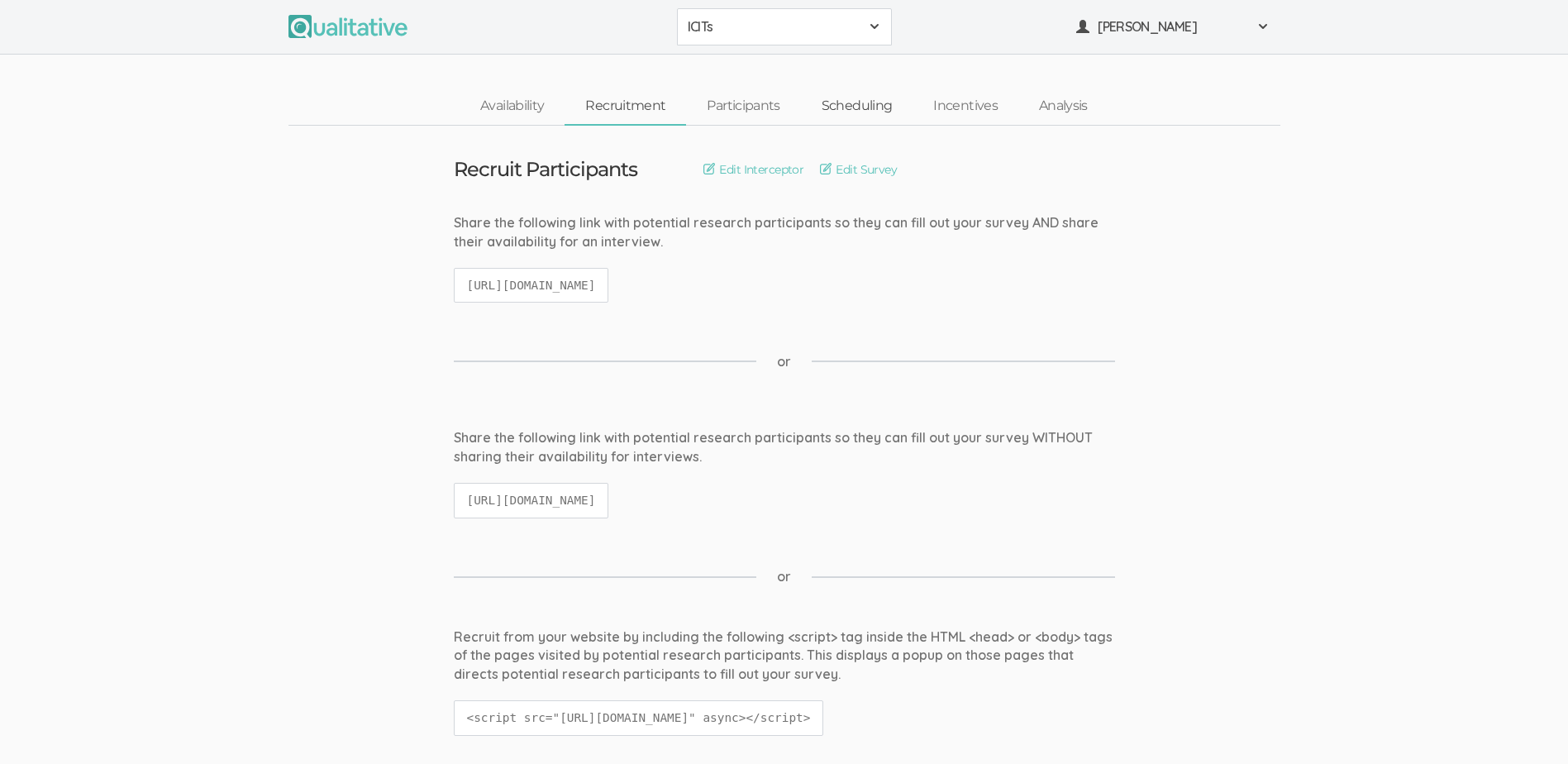
click at [862, 103] on link "Scheduling" at bounding box center [857, 106] width 113 height 36
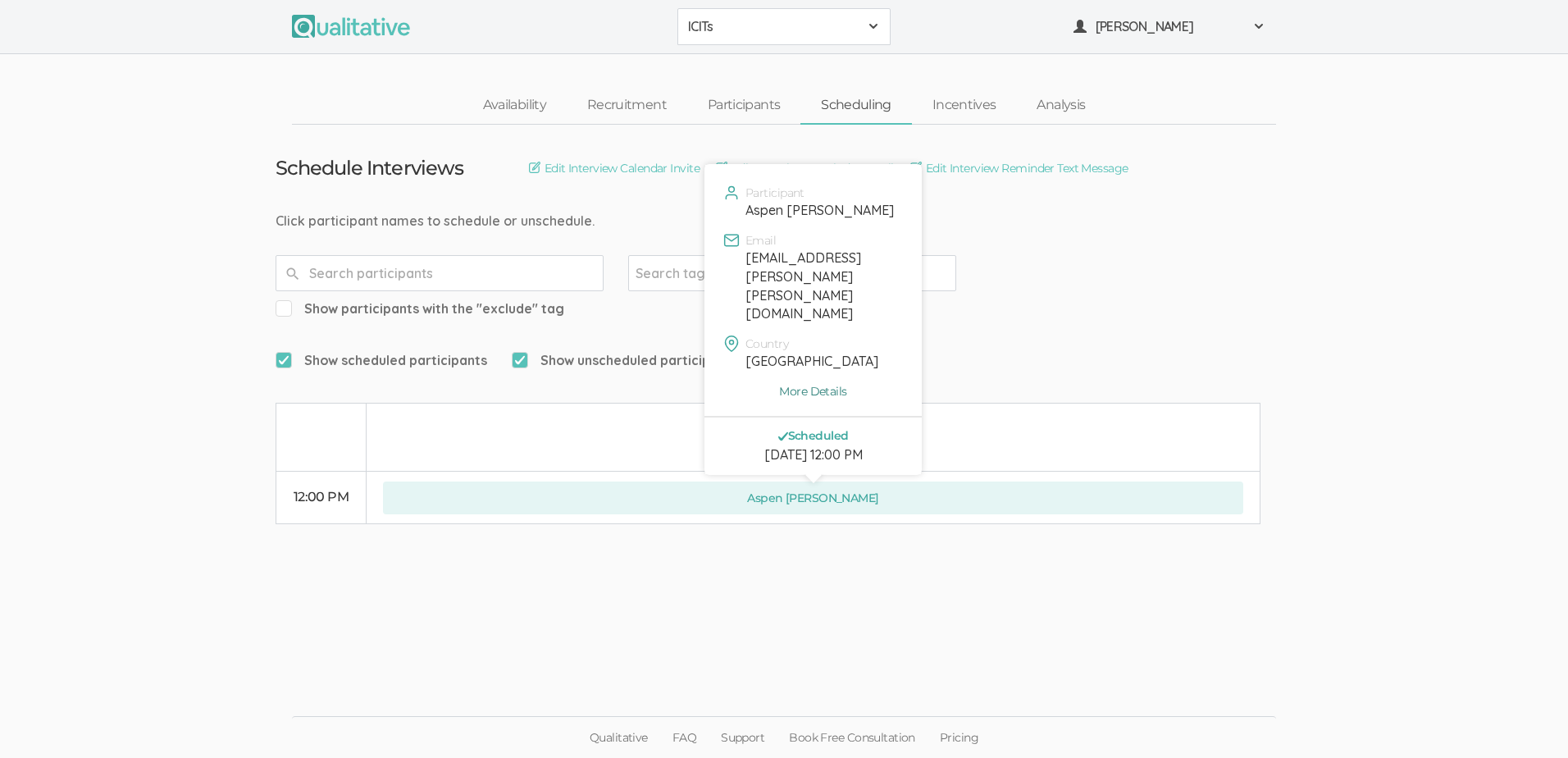
click at [817, 383] on link "More Details" at bounding box center [813, 390] width 193 height 16
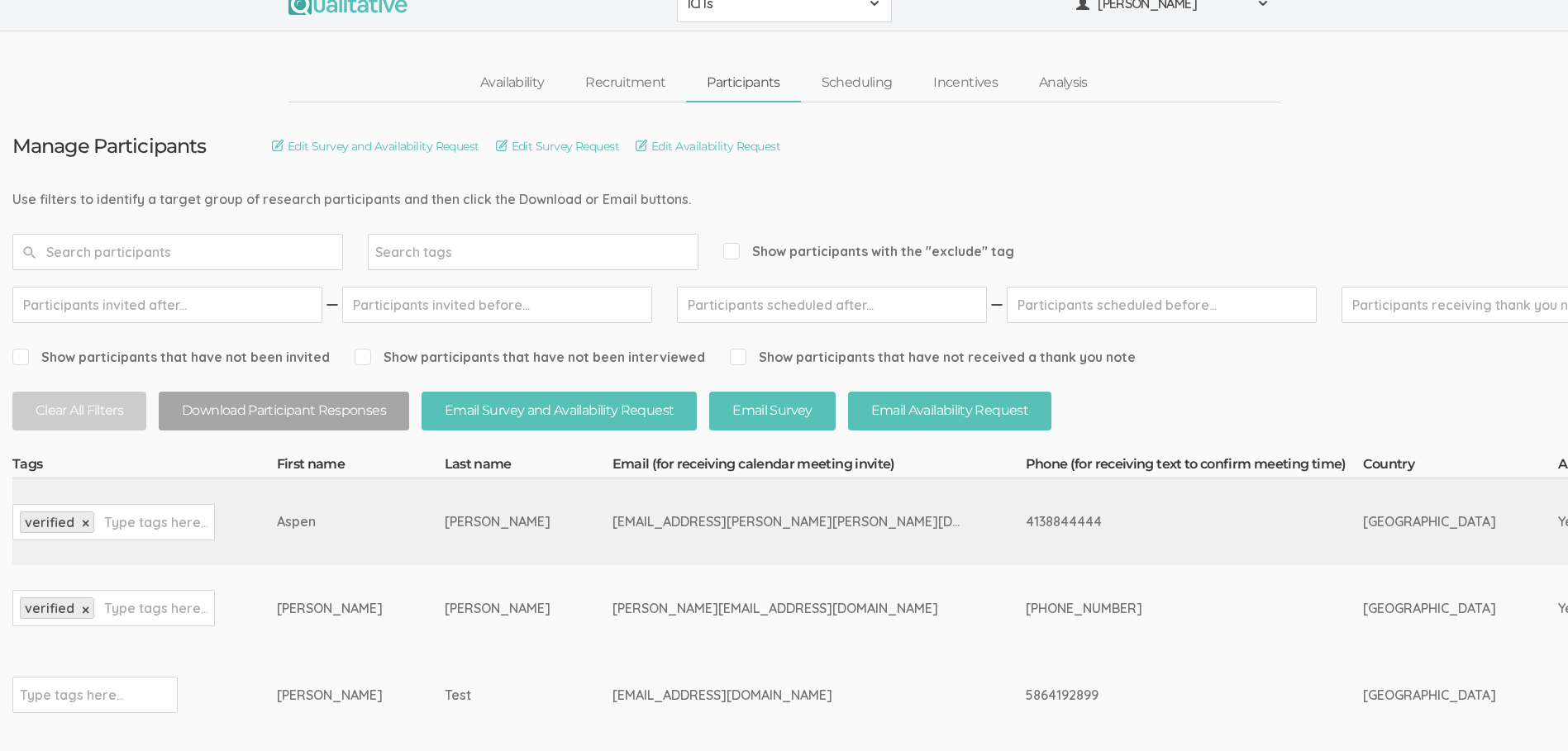
scroll to position [202, 0]
